Goal: Task Accomplishment & Management: Manage account settings

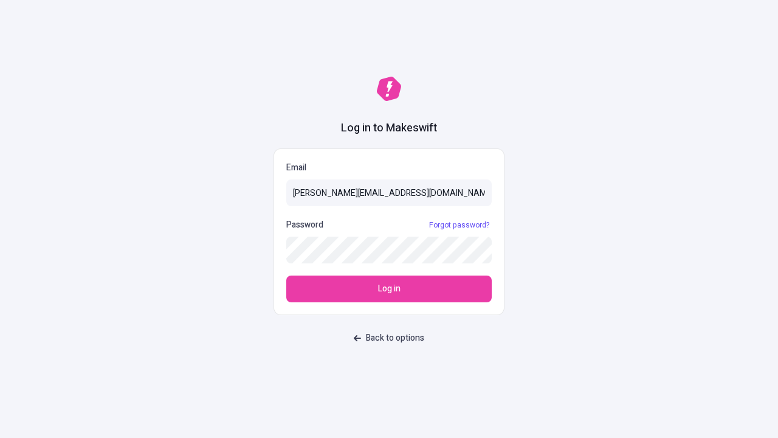
type input "sasha+test-ui@makeswift.com"
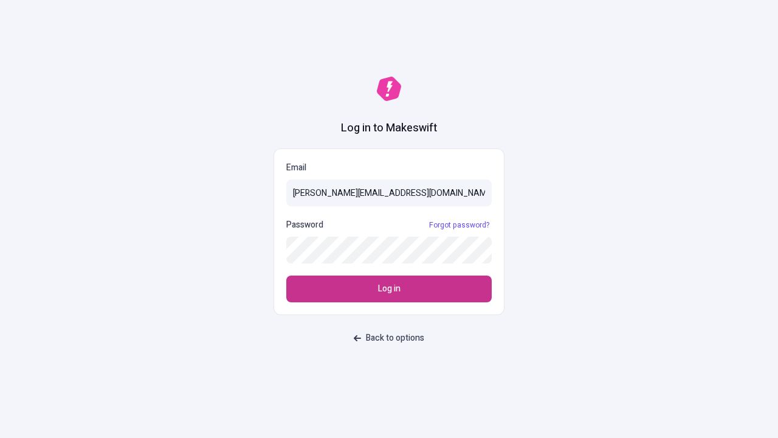
click at [389, 289] on span "Log in" at bounding box center [389, 288] width 22 height 13
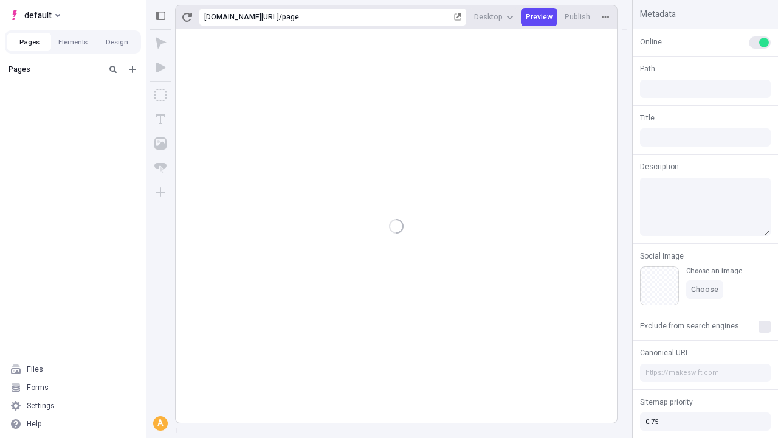
type input "/page"
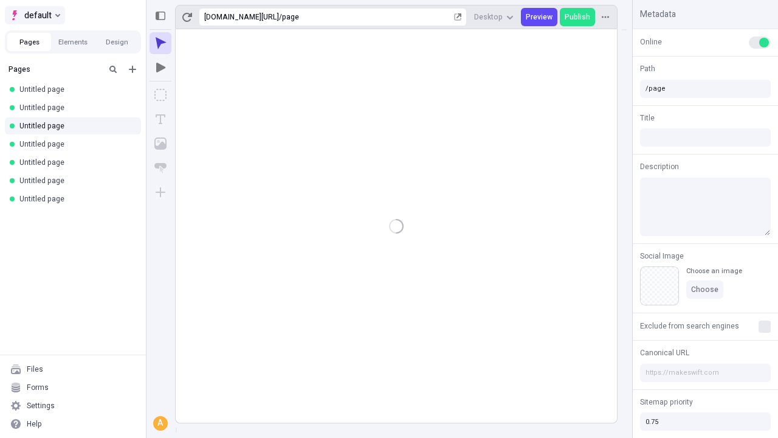
click at [34, 15] on span "default" at bounding box center [37, 15] width 27 height 15
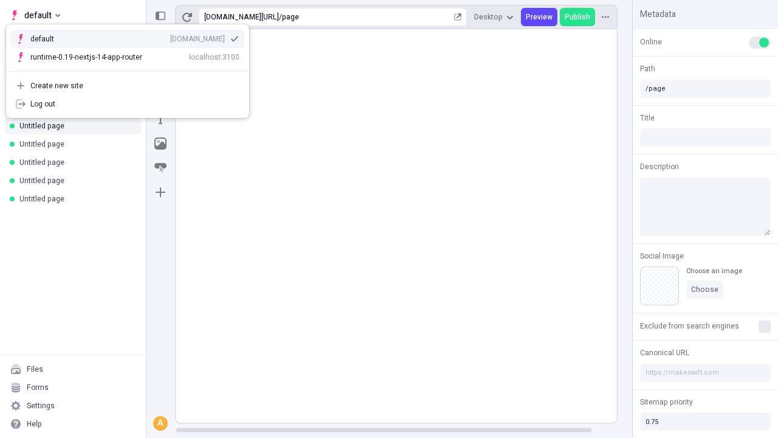
click at [128, 86] on div "Create new site" at bounding box center [134, 86] width 209 height 10
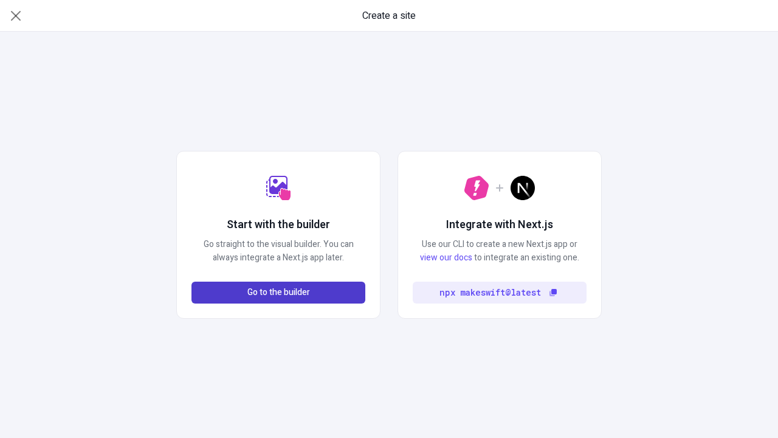
click at [278, 292] on span "Go to the builder" at bounding box center [278, 292] width 63 height 13
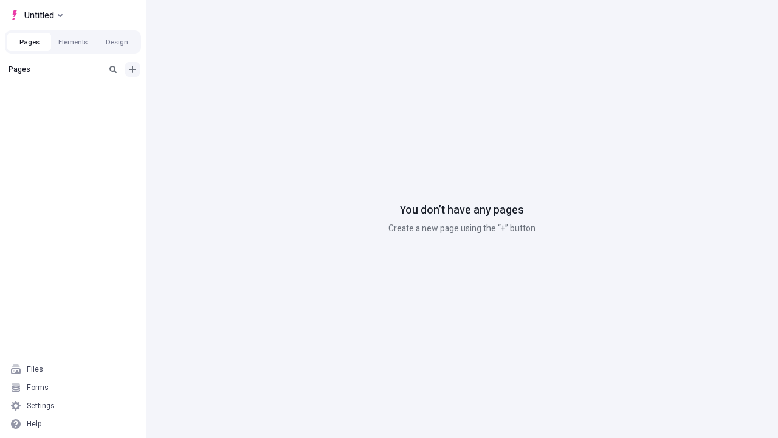
click at [132, 69] on icon "Add new" at bounding box center [132, 69] width 7 height 7
click at [197, 94] on span "Blank page" at bounding box center [204, 94] width 75 height 10
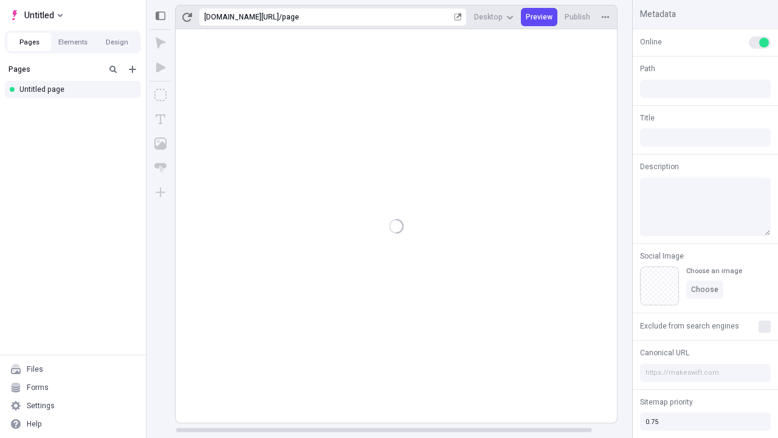
type input "/page"
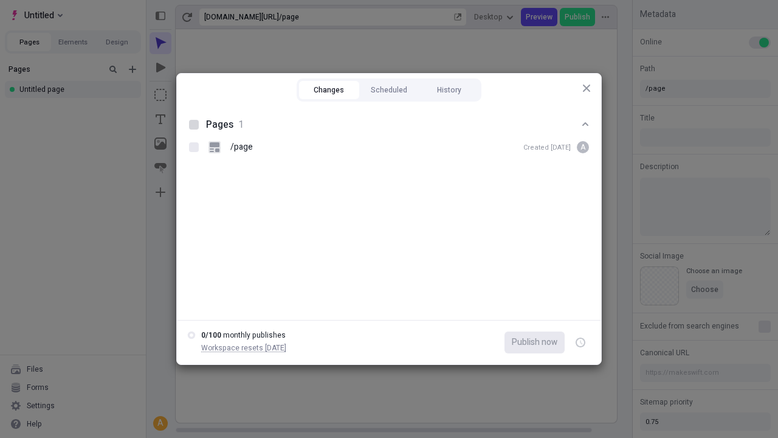
click at [329, 90] on button "Changes" at bounding box center [329, 90] width 60 height 18
click at [194, 125] on div at bounding box center [194, 125] width 10 height 10
checkbox input "true"
click at [580, 342] on icon "button" at bounding box center [581, 342] width 3 height 4
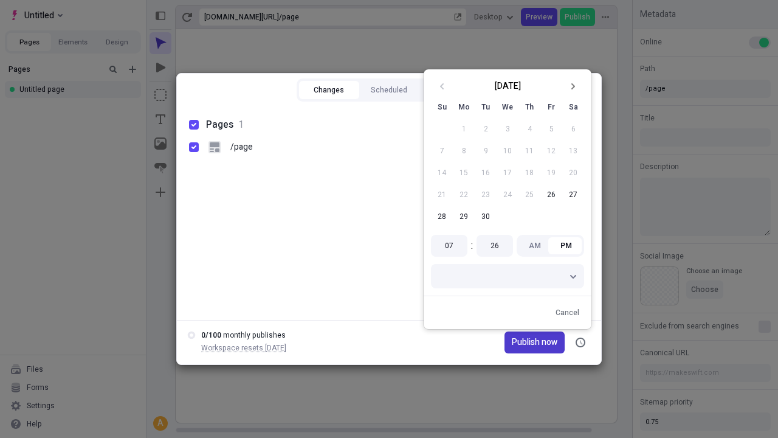
click at [573, 86] on icon "Go to next month" at bounding box center [572, 86] width 7 height 7
click at [516, 342] on span "Publish now" at bounding box center [535, 341] width 46 height 13
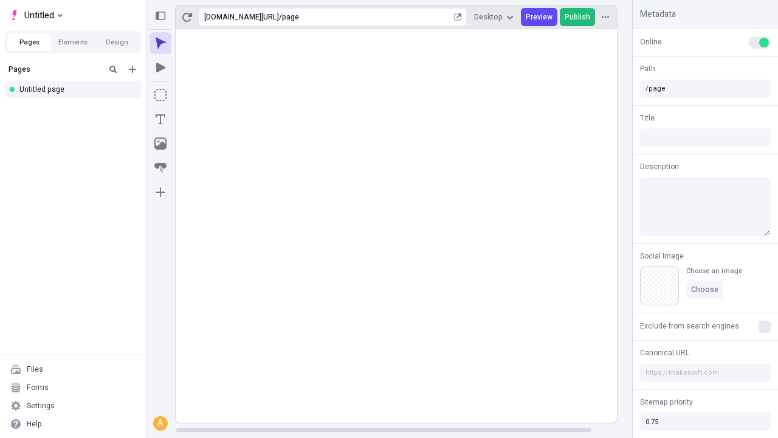
click at [578, 17] on span "Publish" at bounding box center [578, 17] width 26 height 10
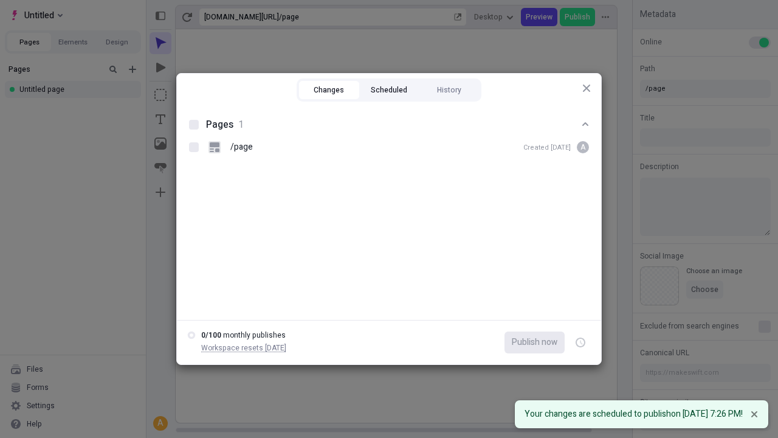
click at [389, 90] on button "Scheduled" at bounding box center [389, 90] width 60 height 18
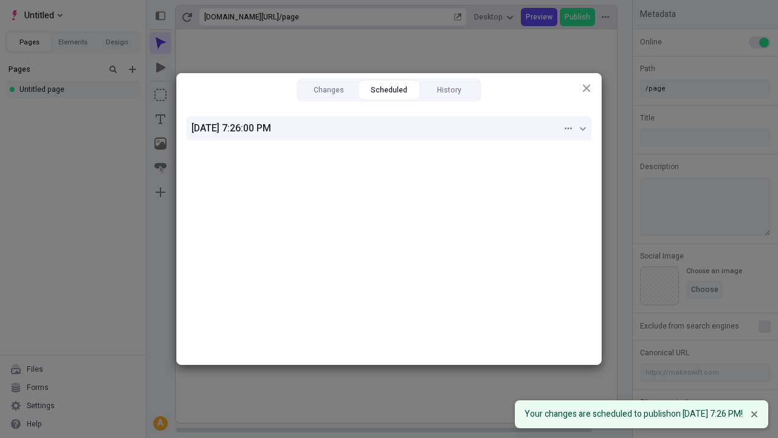
click at [389, 128] on div "[DATE] 7:26:00 PM" at bounding box center [376, 128] width 371 height 15
